Goal: Information Seeking & Learning: Learn about a topic

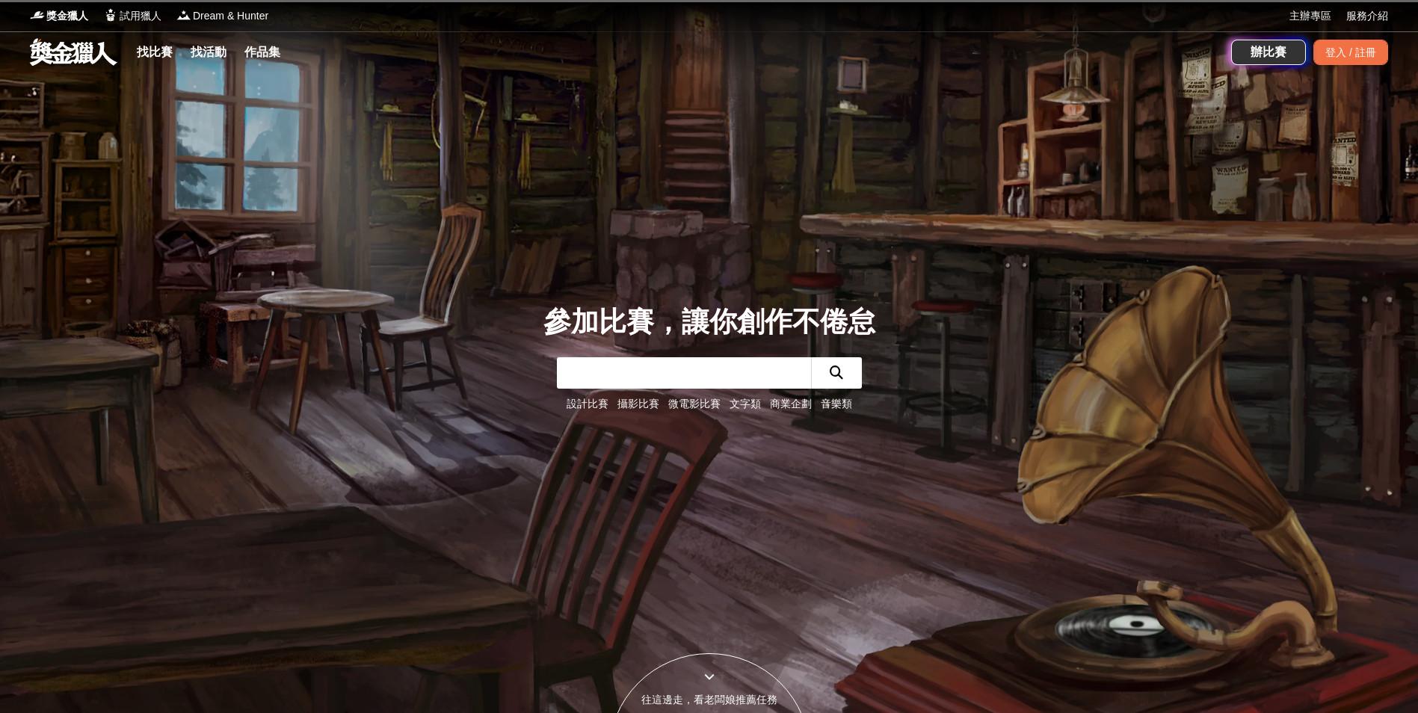
click at [742, 407] on link "文字類" at bounding box center [745, 404] width 31 height 12
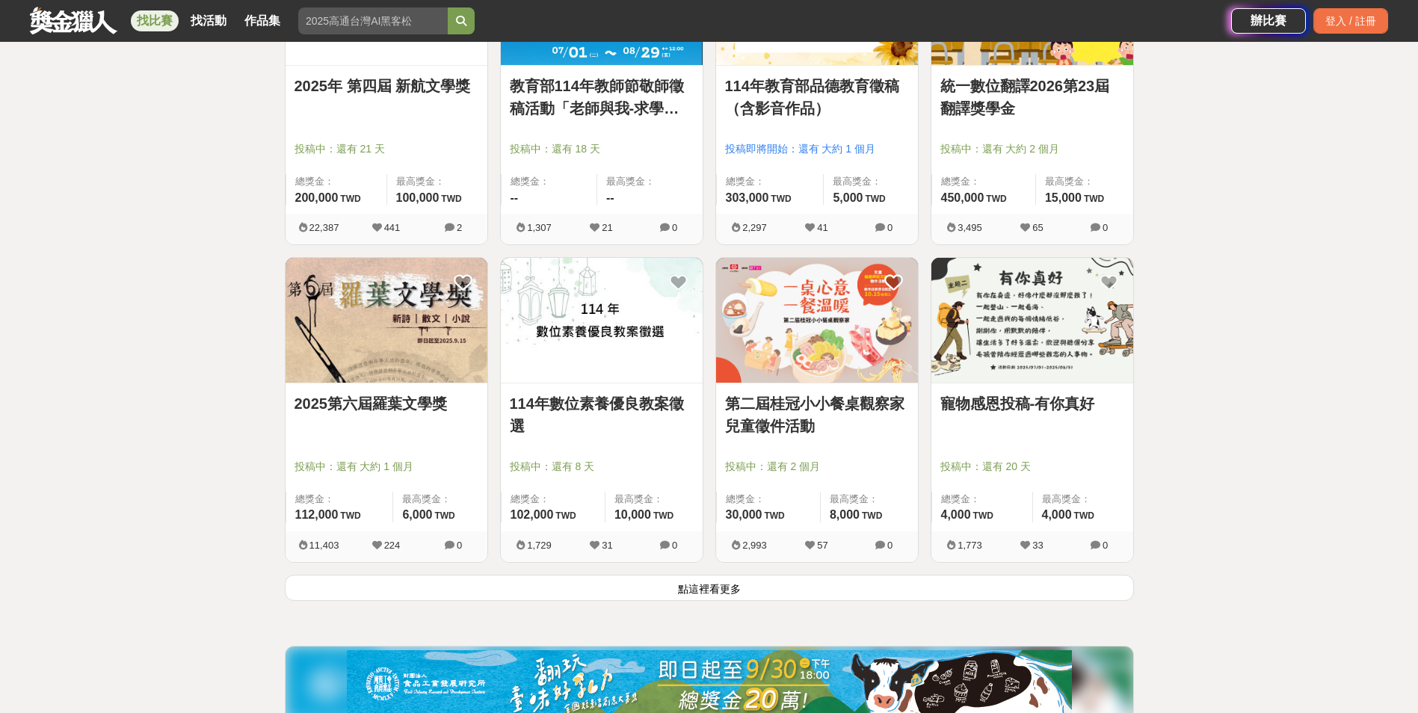
scroll to position [1869, 0]
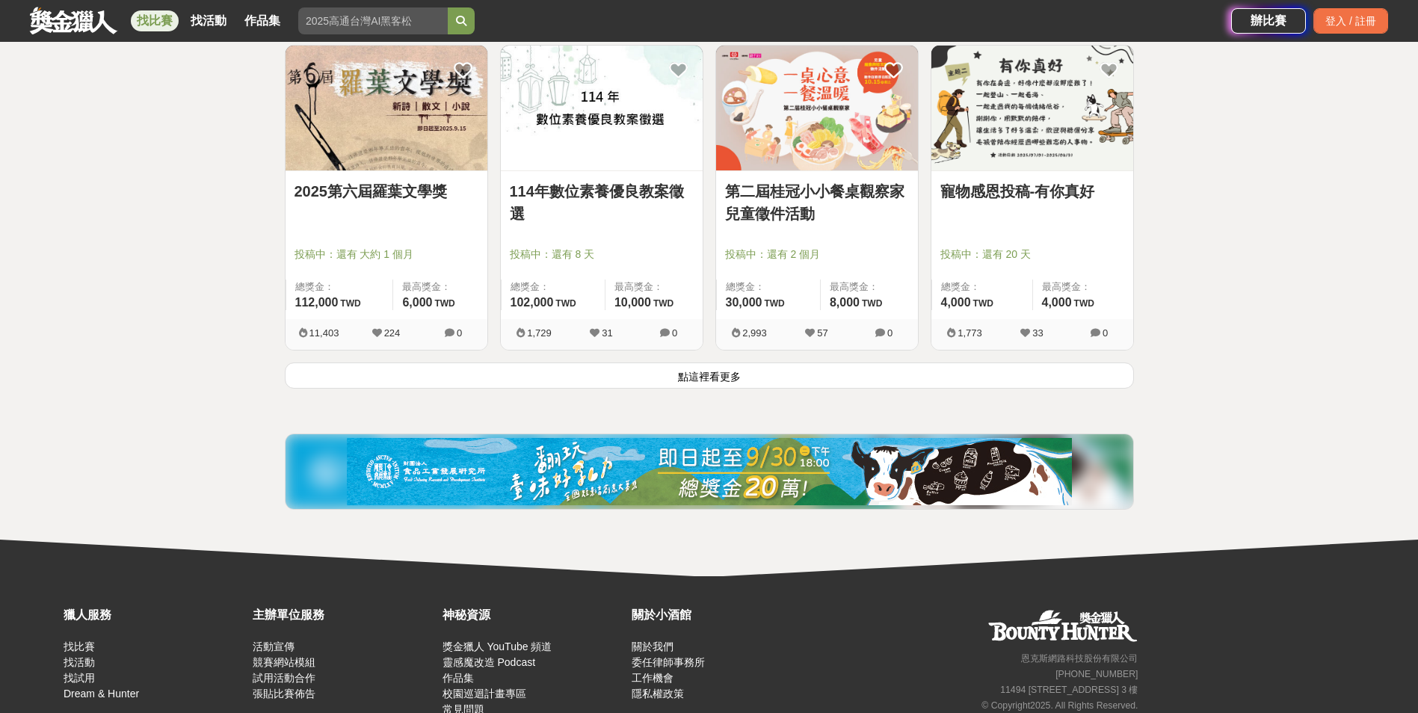
click at [715, 374] on button "點這裡看更多" at bounding box center [709, 376] width 849 height 26
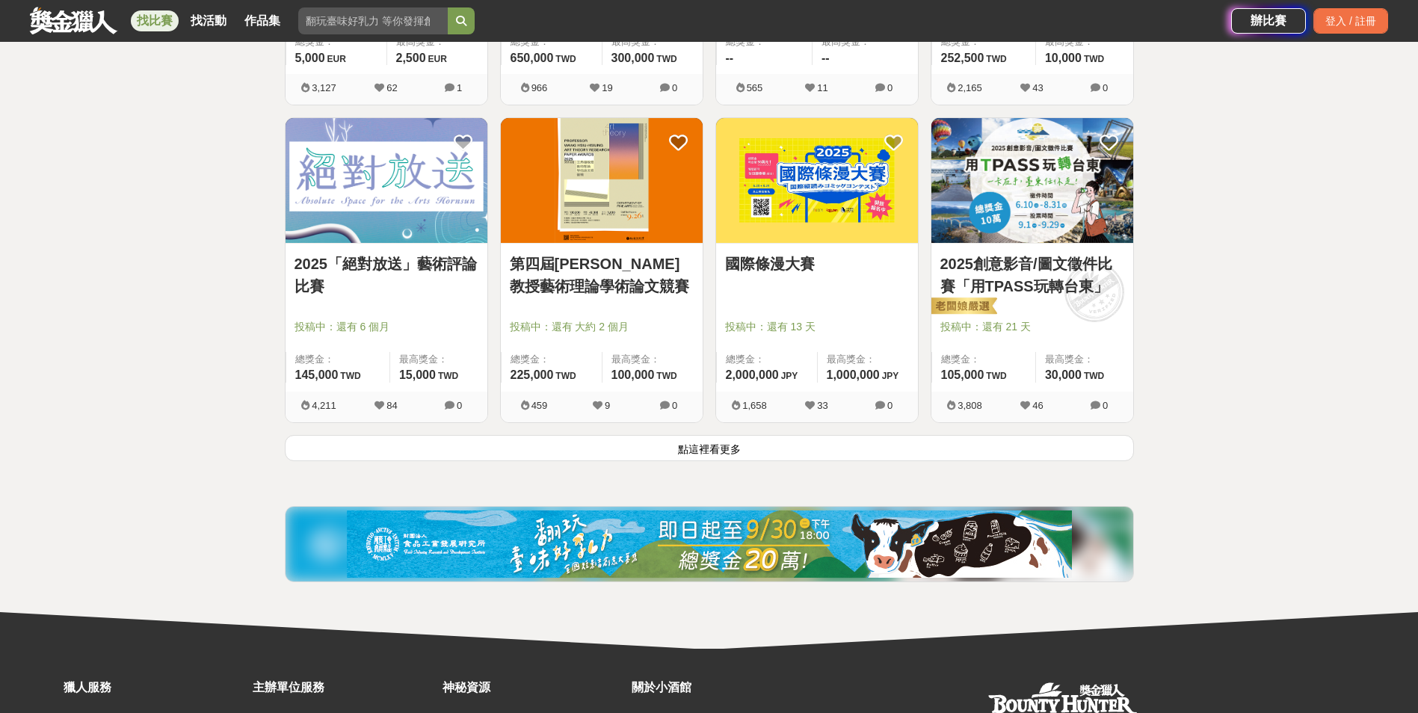
scroll to position [3738, 0]
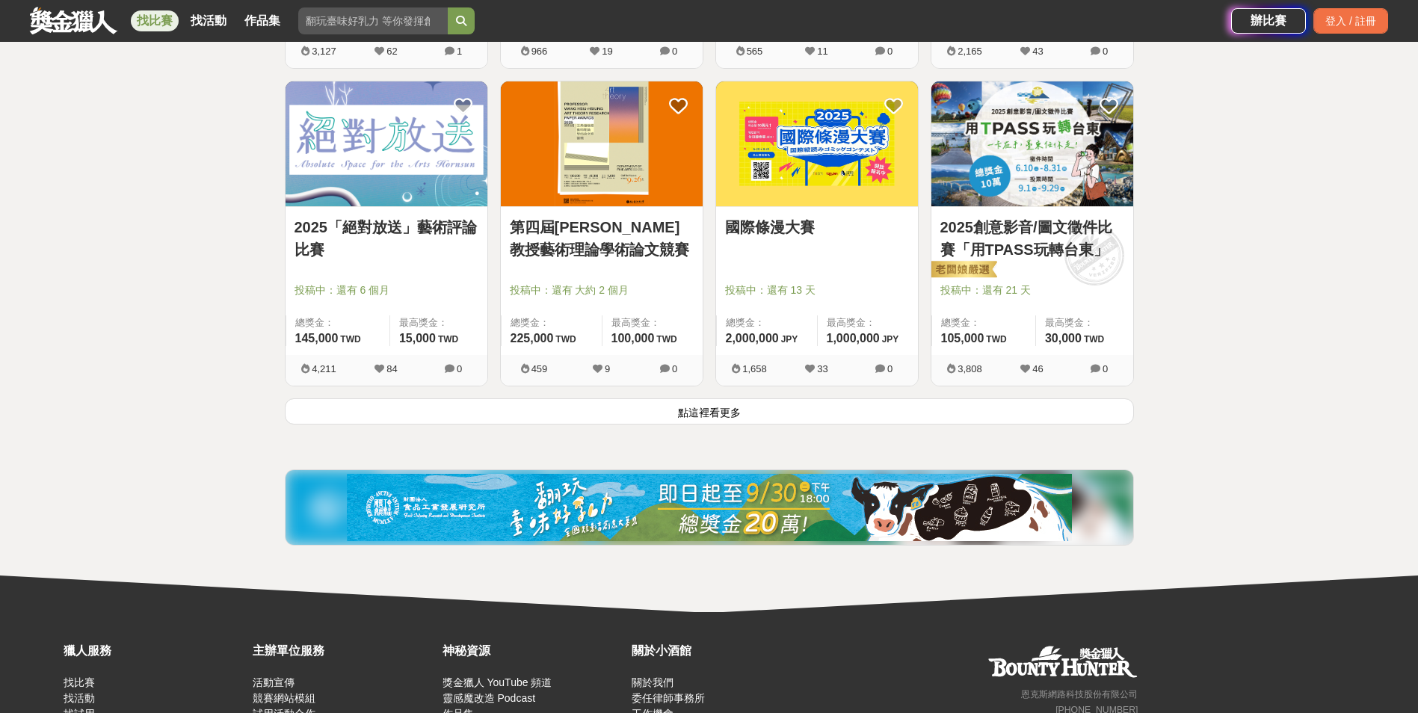
click at [696, 415] on button "點這裡看更多" at bounding box center [709, 411] width 849 height 26
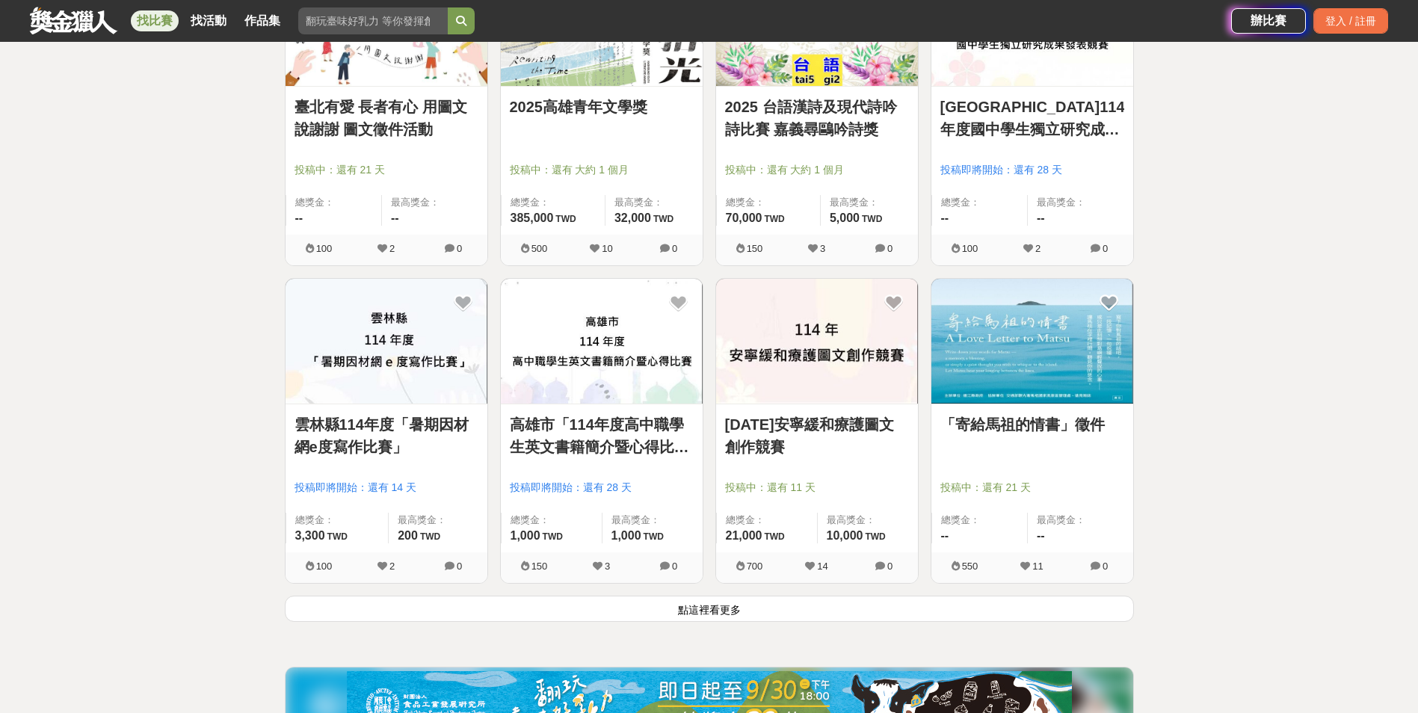
scroll to position [5458, 0]
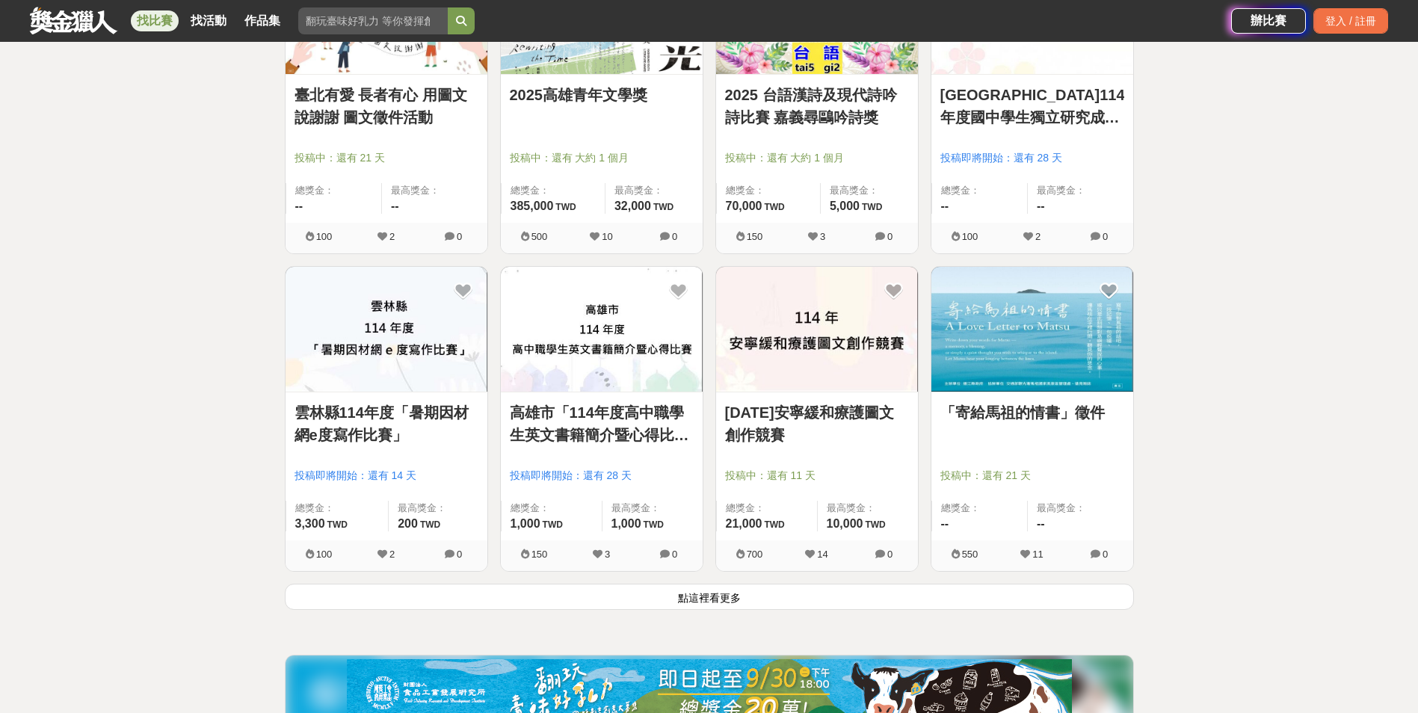
click at [710, 599] on button "點這裡看更多" at bounding box center [709, 597] width 849 height 26
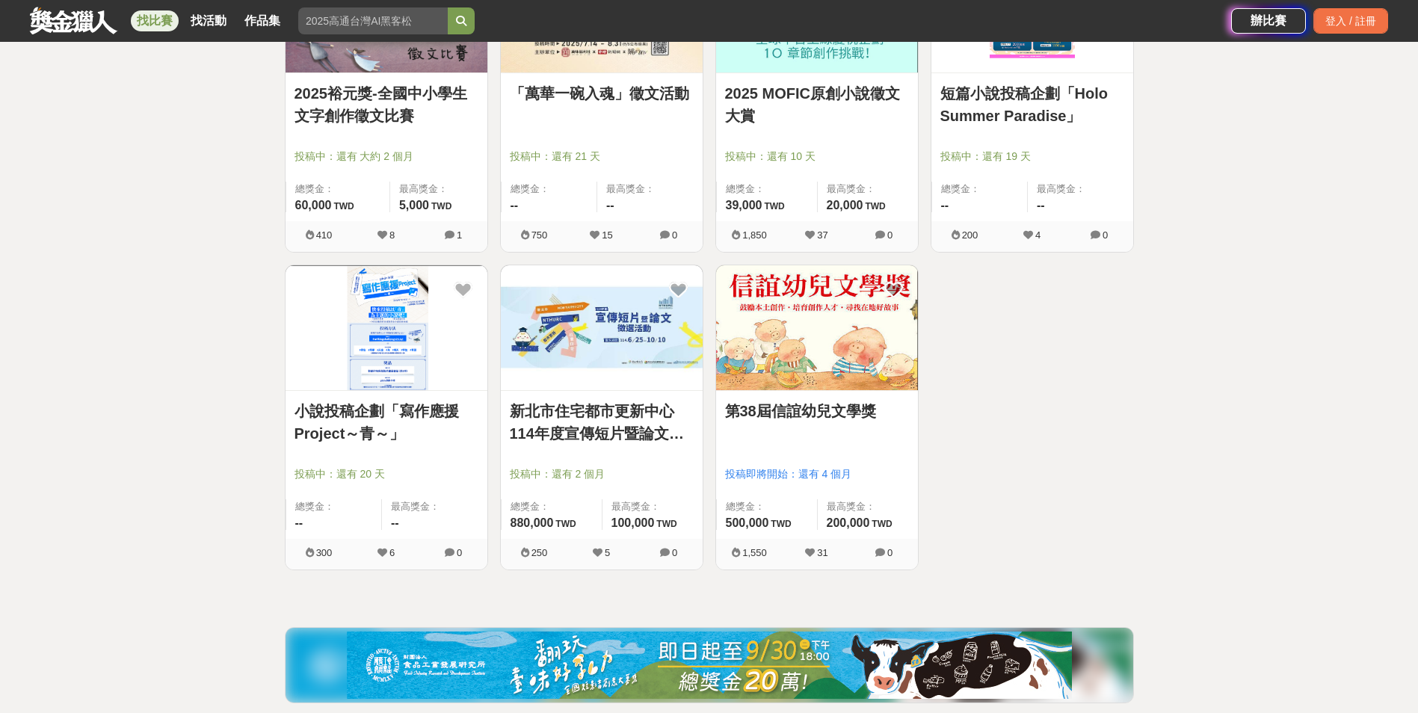
scroll to position [6504, 0]
